Goal: Register for event/course

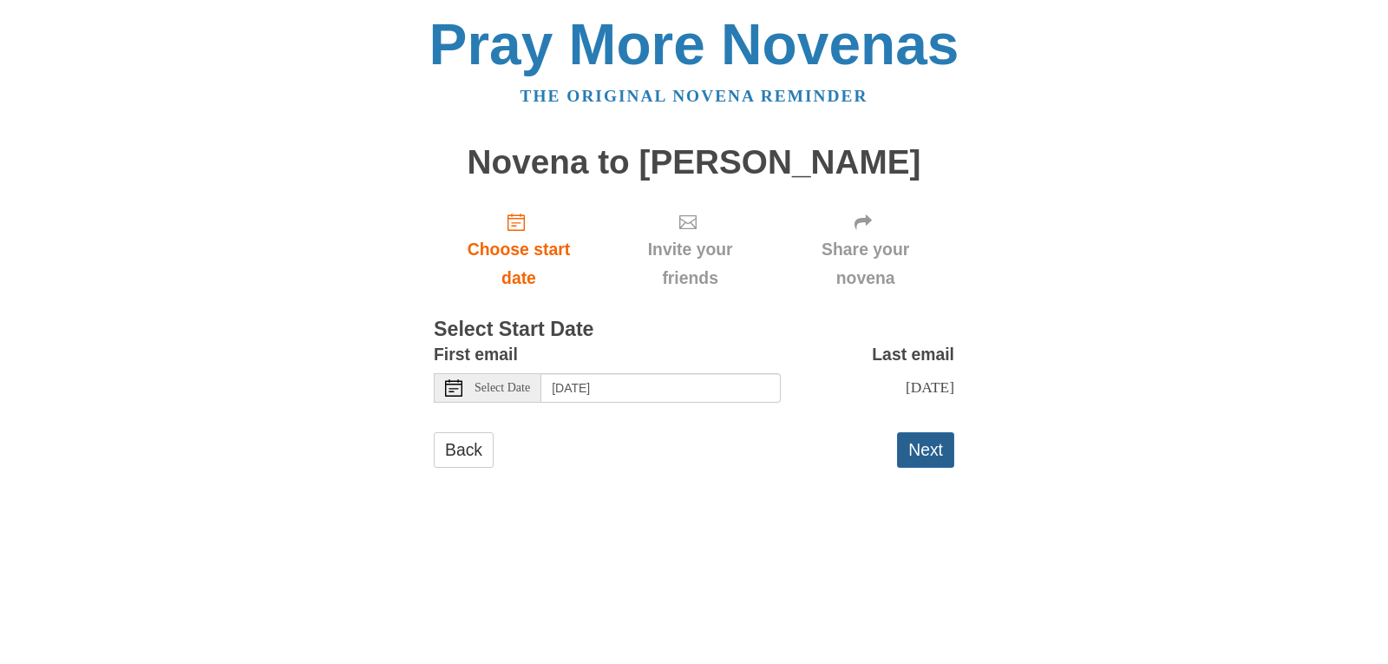
click at [933, 447] on button "Next" at bounding box center [925, 450] width 57 height 36
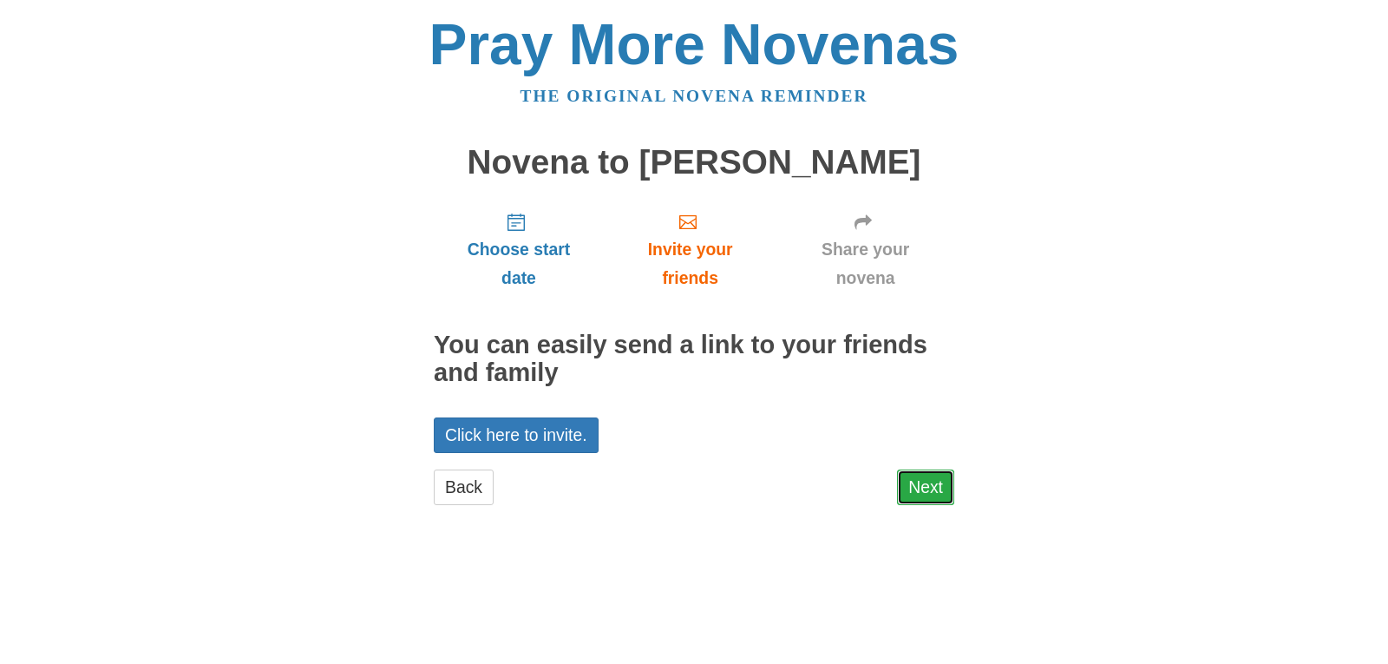
click at [928, 481] on link "Next" at bounding box center [925, 487] width 57 height 36
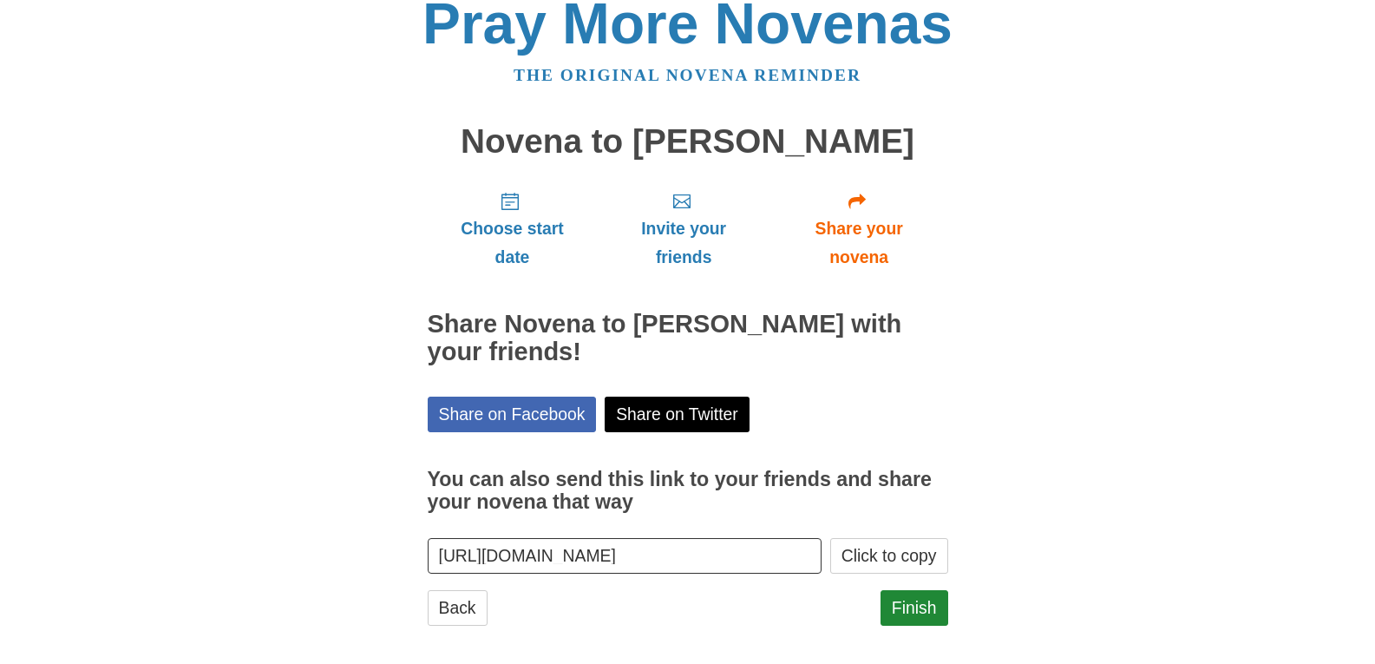
scroll to position [33, 0]
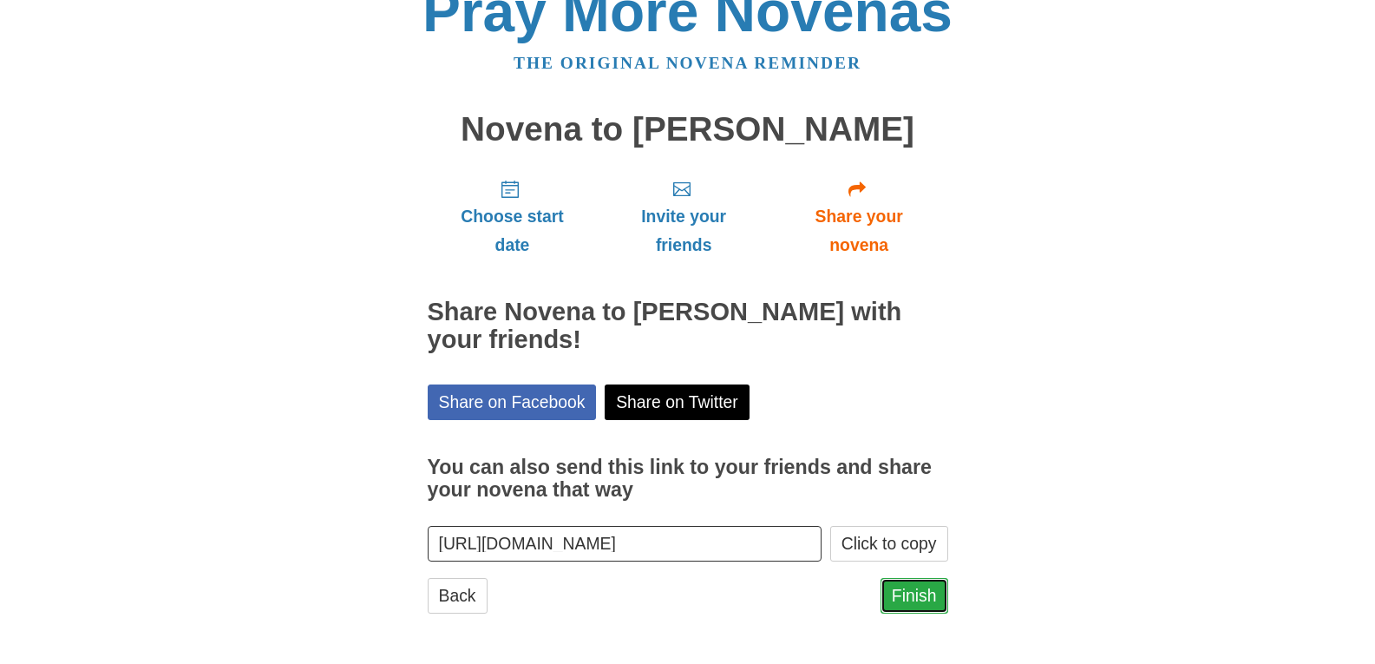
click at [912, 591] on link "Finish" at bounding box center [915, 596] width 68 height 36
